Goal: Navigation & Orientation: Understand site structure

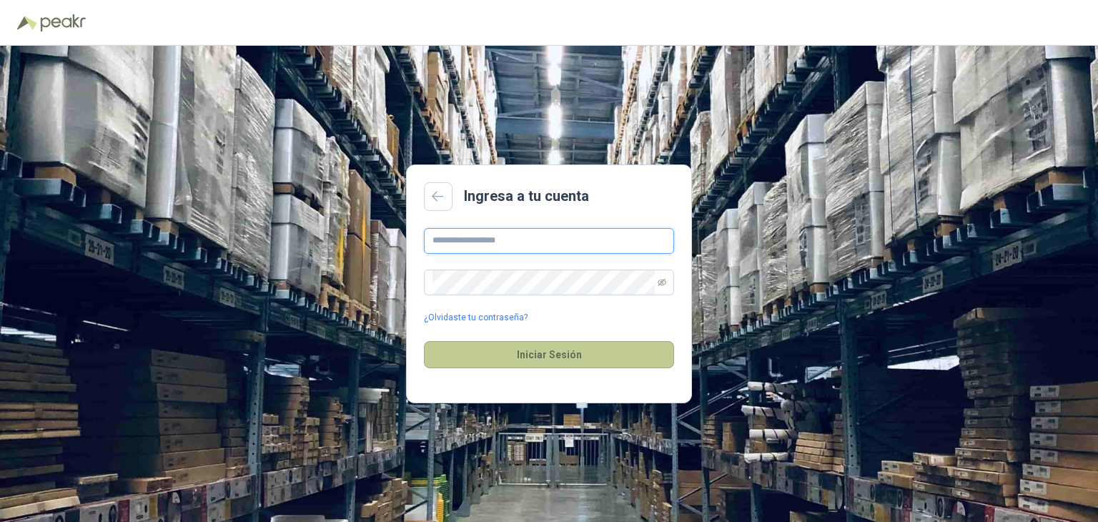
type input "**********"
click at [542, 359] on button "Iniciar Sesión" at bounding box center [549, 354] width 250 height 27
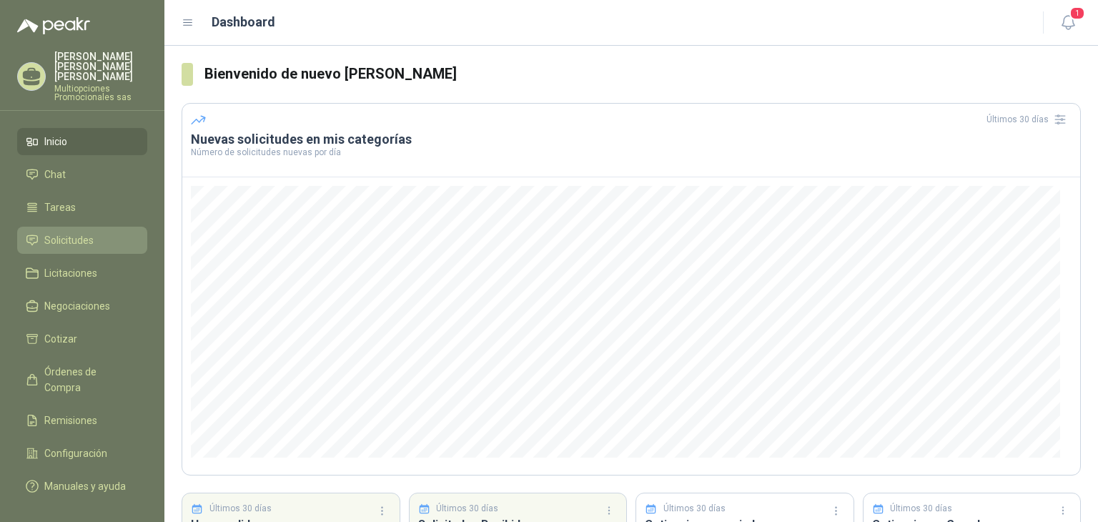
click at [107, 232] on li "Solicitudes" at bounding box center [82, 240] width 113 height 16
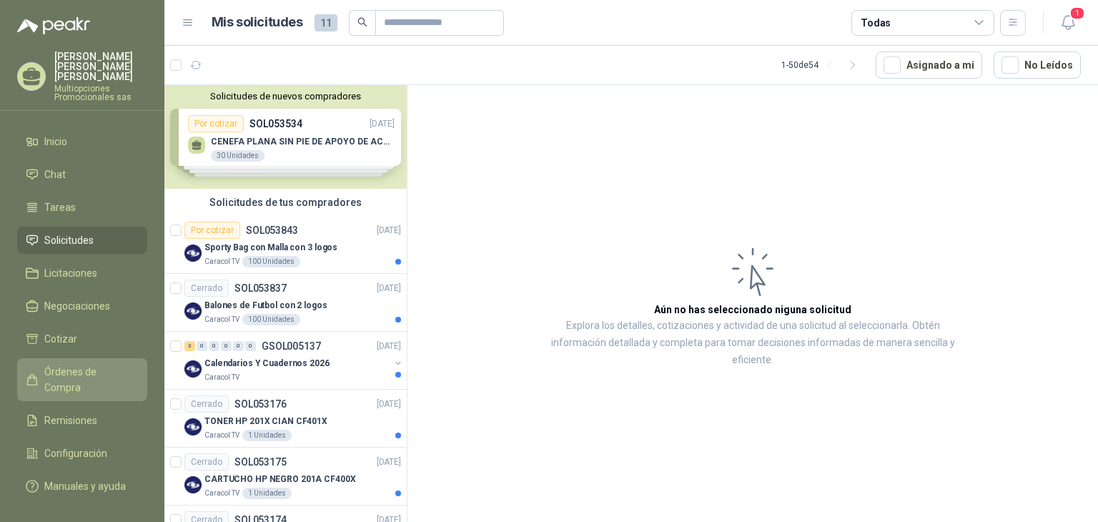
click at [105, 364] on span "Órdenes de Compra" at bounding box center [88, 379] width 89 height 31
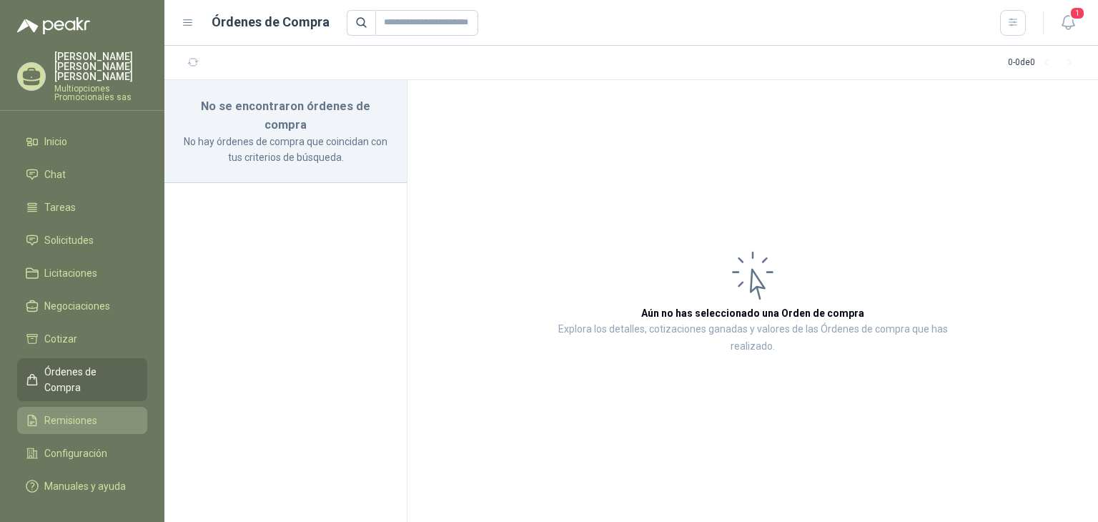
click at [99, 413] on li "Remisiones" at bounding box center [82, 421] width 113 height 16
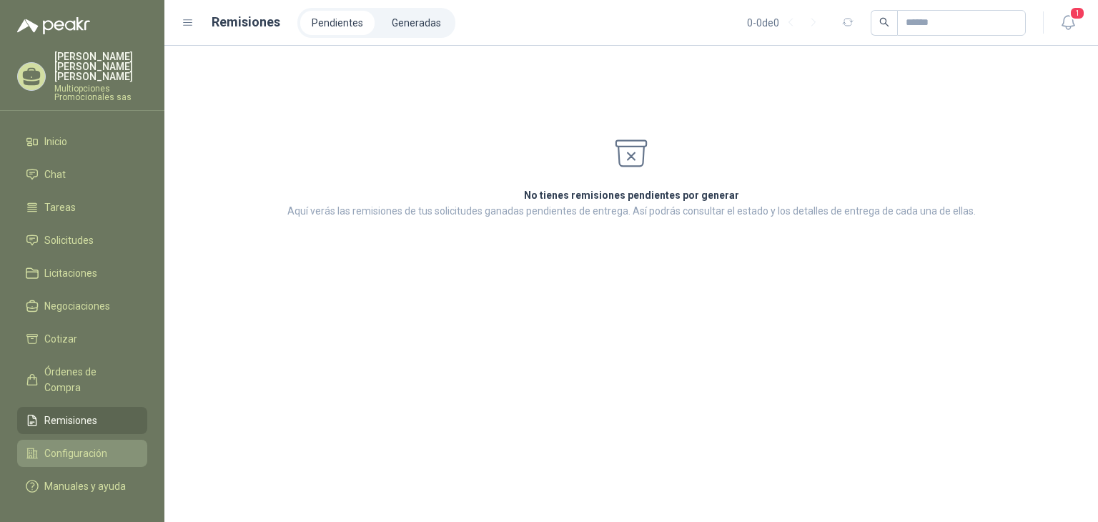
click at [82, 445] on span "Configuración" at bounding box center [75, 453] width 63 height 16
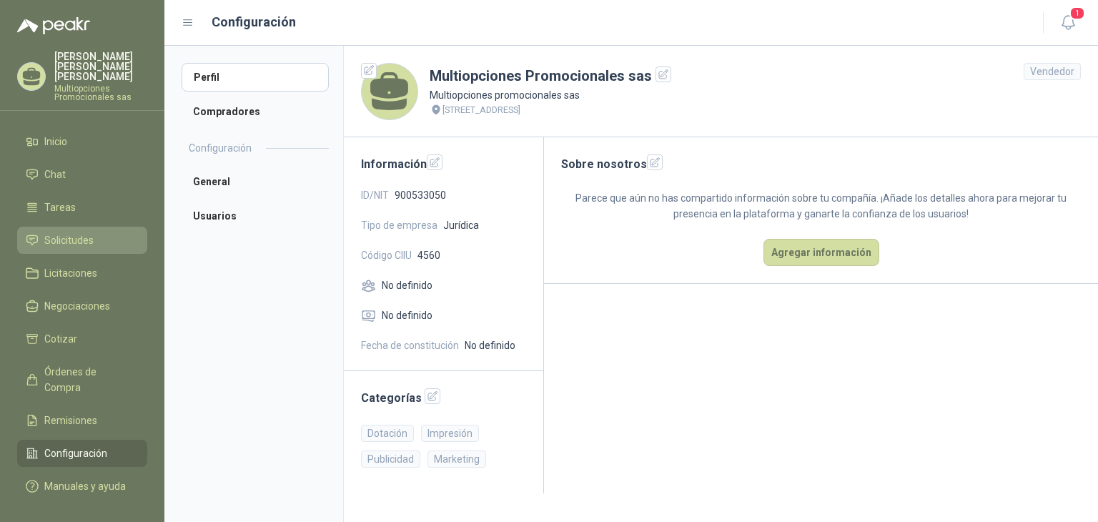
click at [72, 232] on span "Solicitudes" at bounding box center [68, 240] width 49 height 16
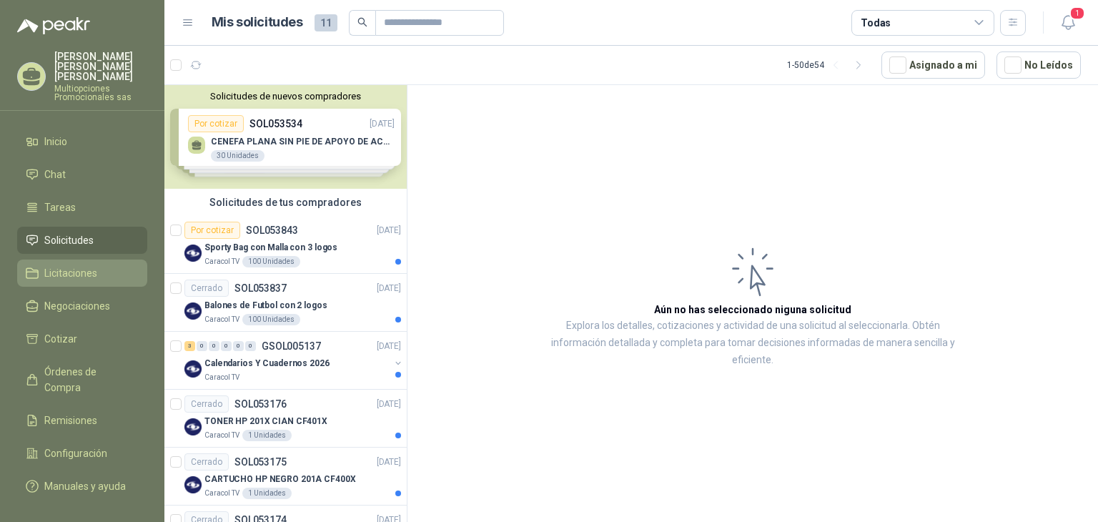
click at [72, 265] on span "Licitaciones" at bounding box center [70, 273] width 53 height 16
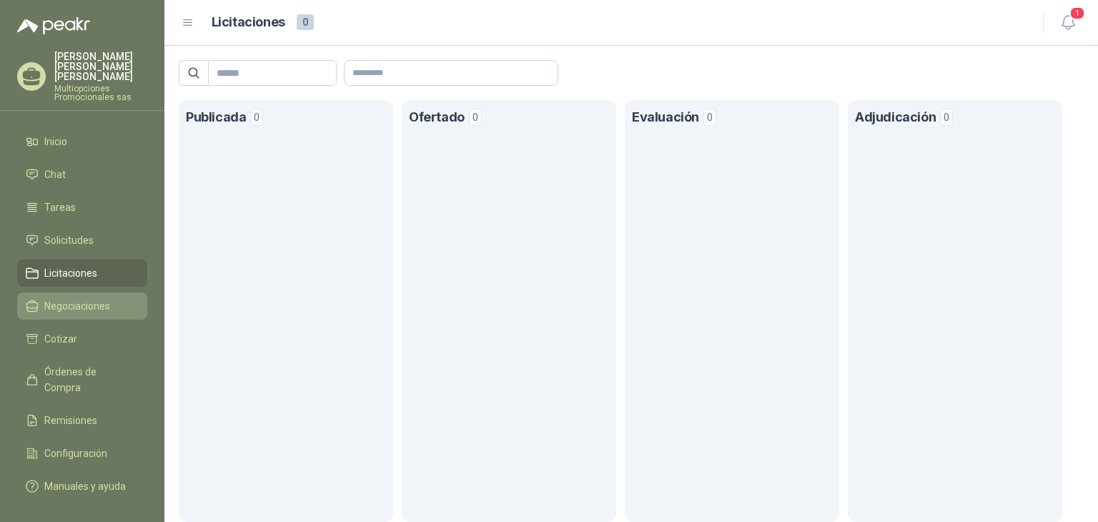
click at [70, 298] on span "Negociaciones" at bounding box center [77, 306] width 66 height 16
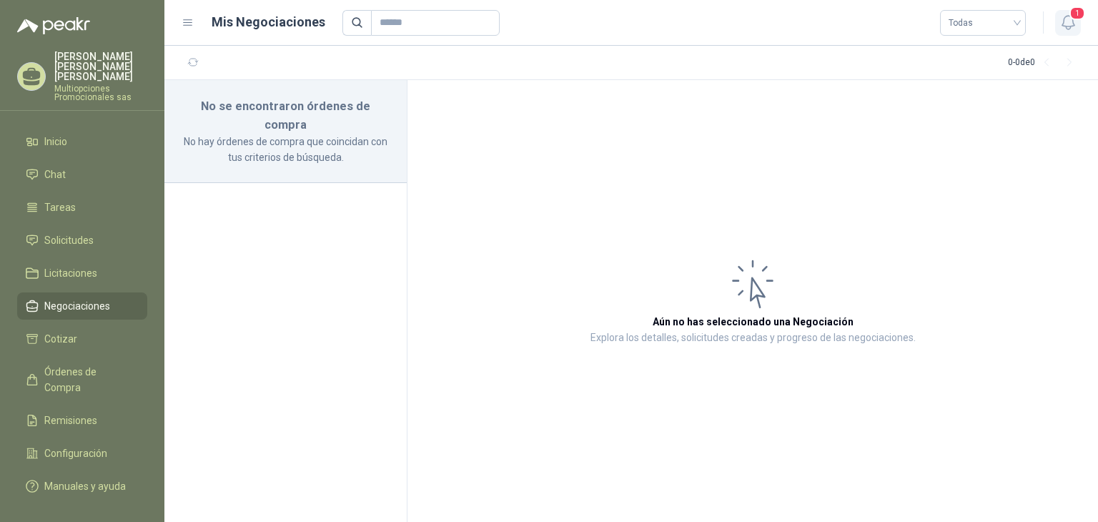
click at [1072, 19] on icon "button" at bounding box center [1069, 23] width 18 height 18
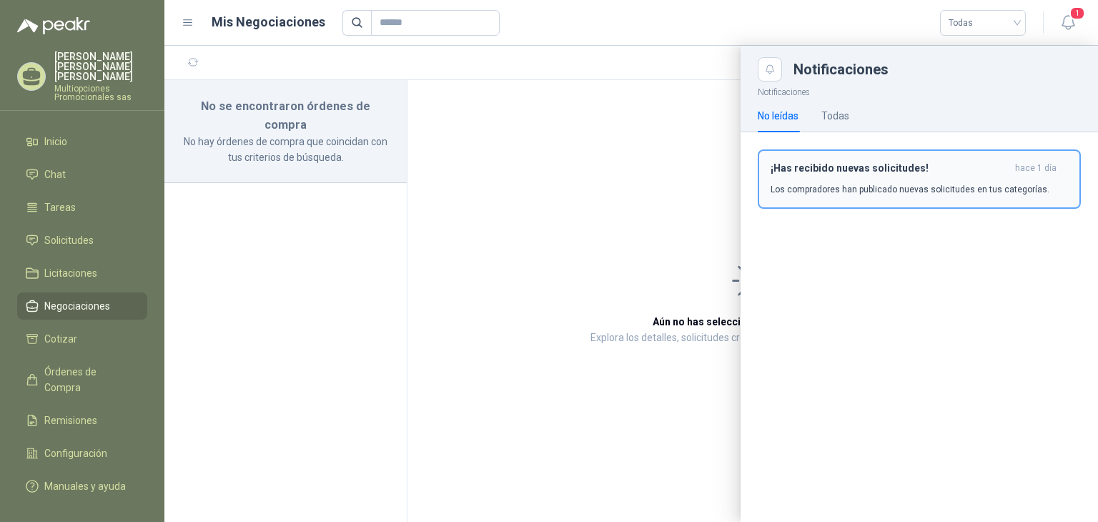
click at [950, 171] on h3 "¡Has recibido nuevas solicitudes!" at bounding box center [890, 168] width 239 height 12
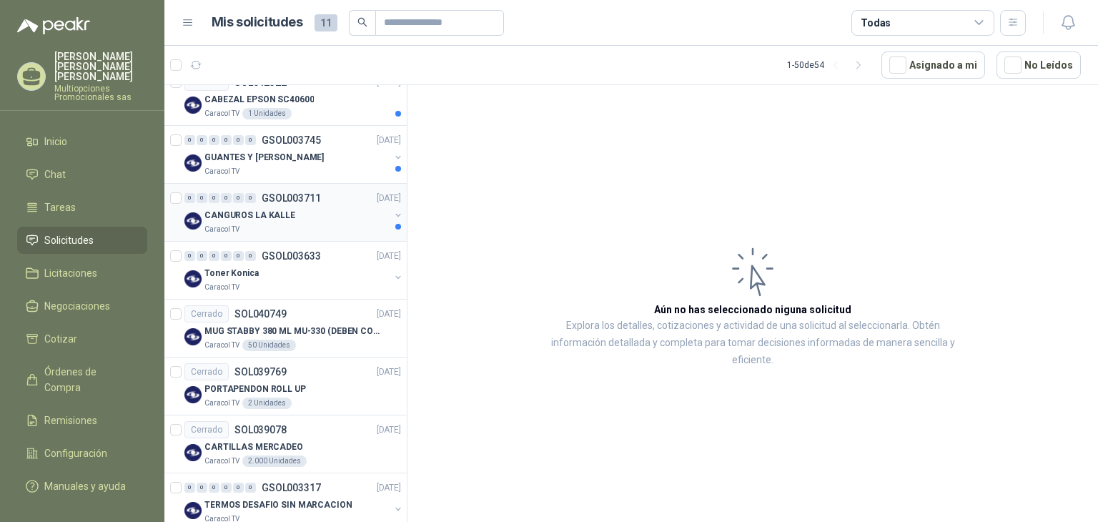
scroll to position [2598, 0]
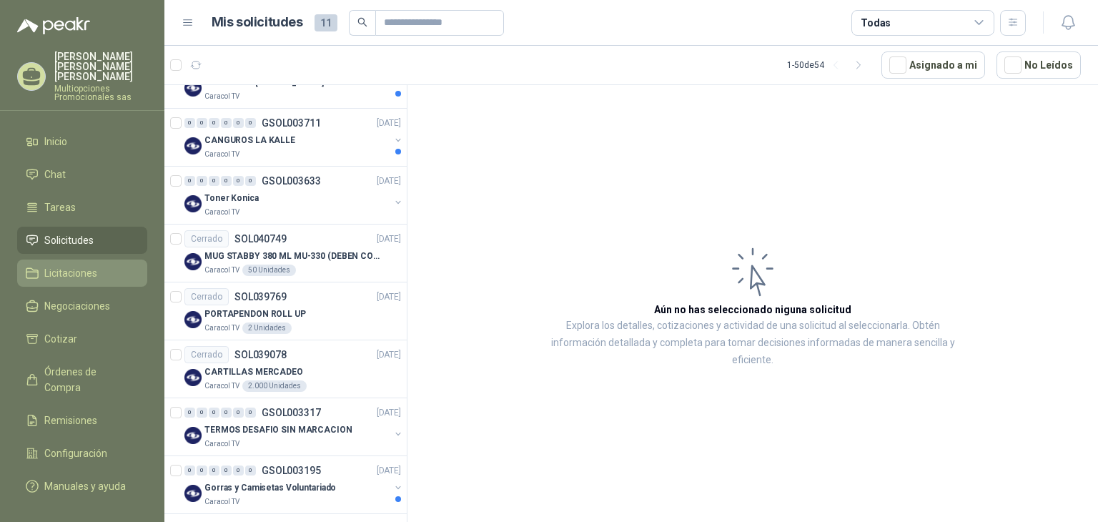
click at [54, 265] on span "Licitaciones" at bounding box center [70, 273] width 53 height 16
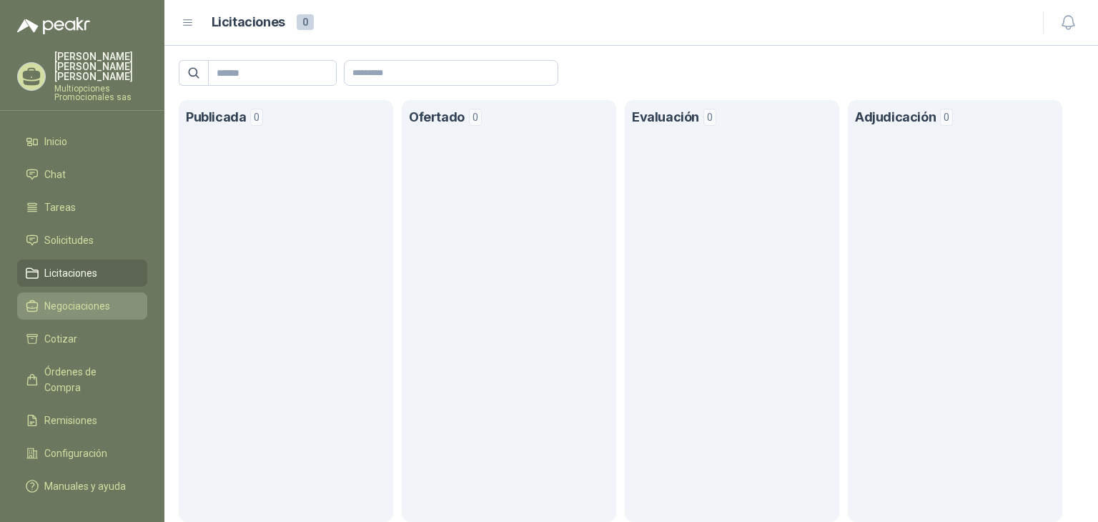
click at [61, 298] on span "Negociaciones" at bounding box center [77, 306] width 66 height 16
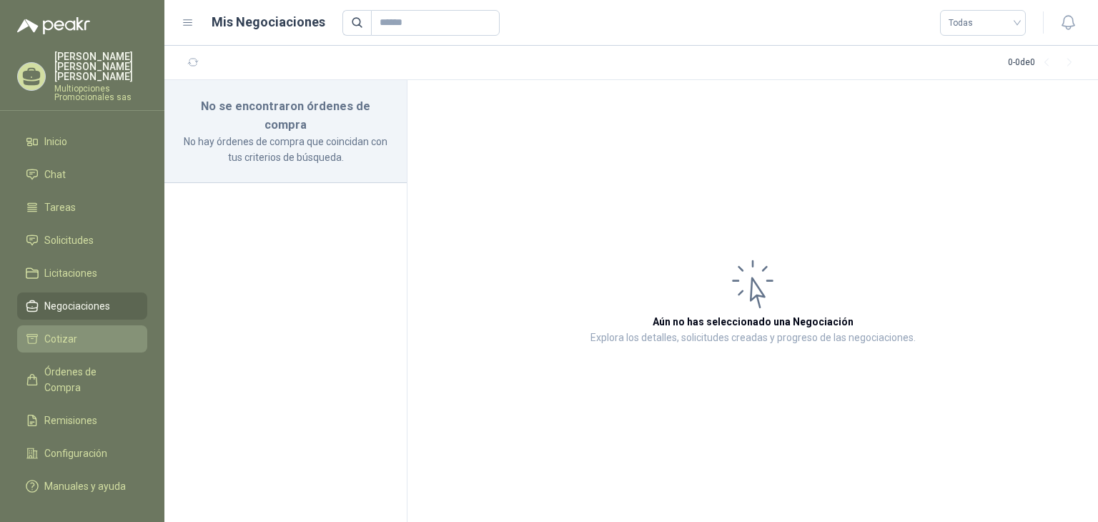
click at [64, 331] on span "Cotizar" at bounding box center [60, 339] width 33 height 16
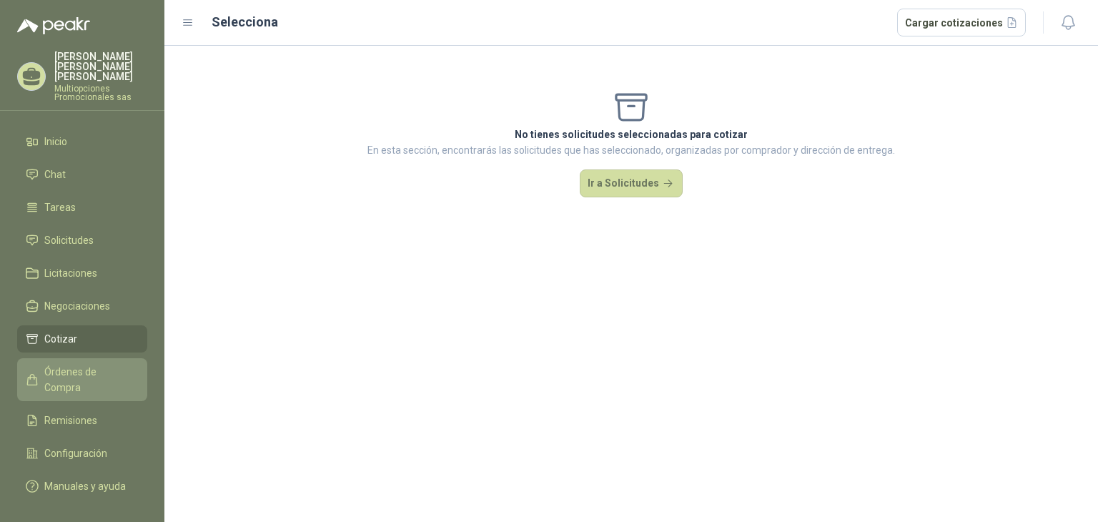
click at [101, 364] on span "Órdenes de Compra" at bounding box center [88, 379] width 89 height 31
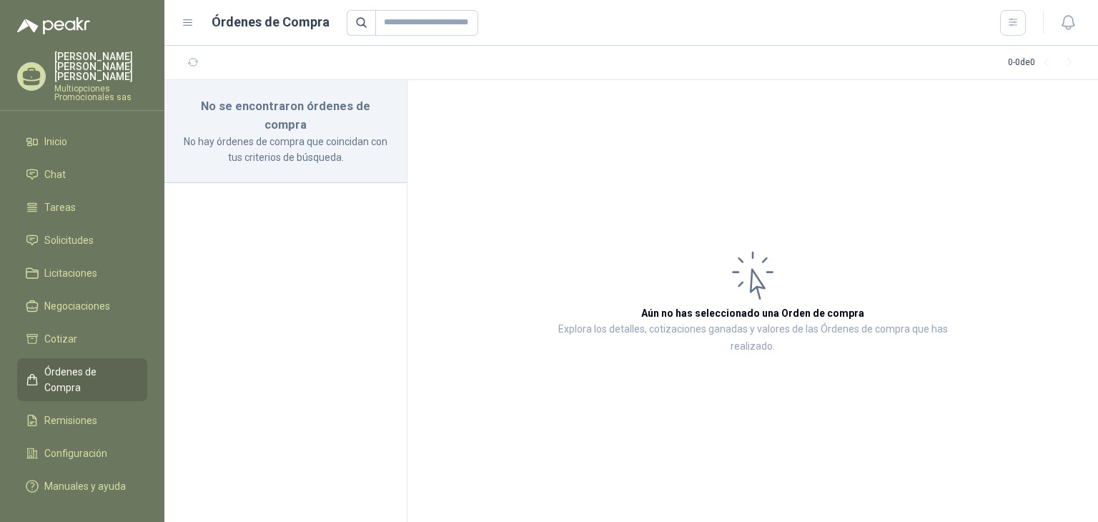
click at [194, 22] on icon at bounding box center [188, 22] width 13 height 13
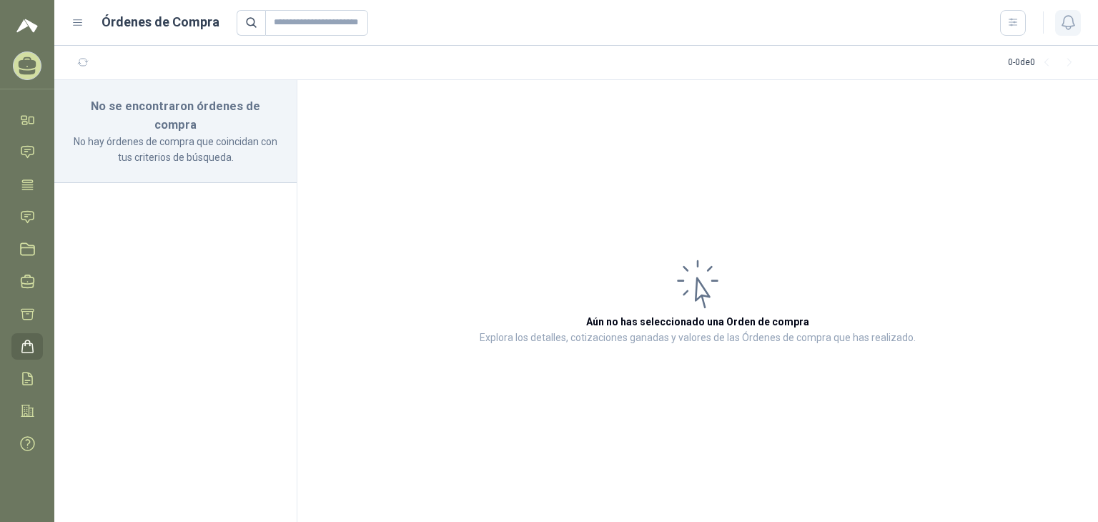
click at [1068, 16] on icon "button" at bounding box center [1068, 23] width 12 height 14
